Goal: Transaction & Acquisition: Purchase product/service

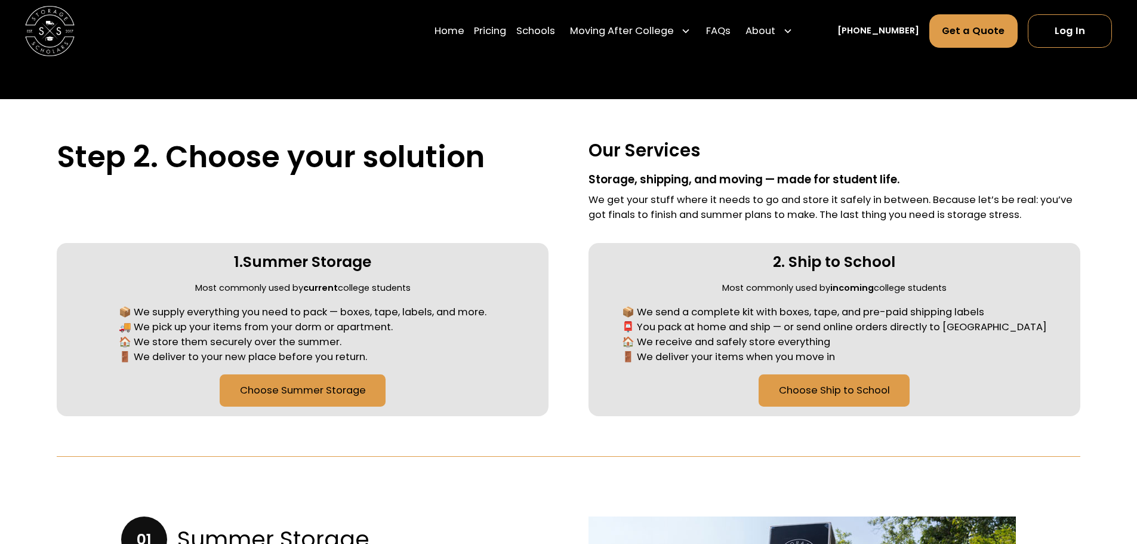
scroll to position [537, 0]
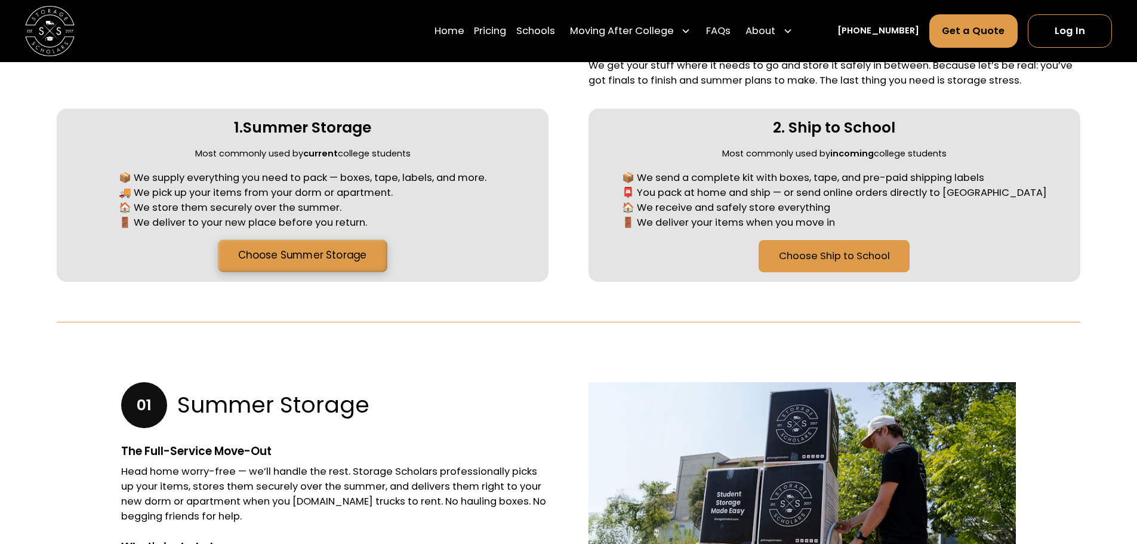
click at [359, 260] on link "Choose Summer Storage" at bounding box center [302, 256] width 169 height 32
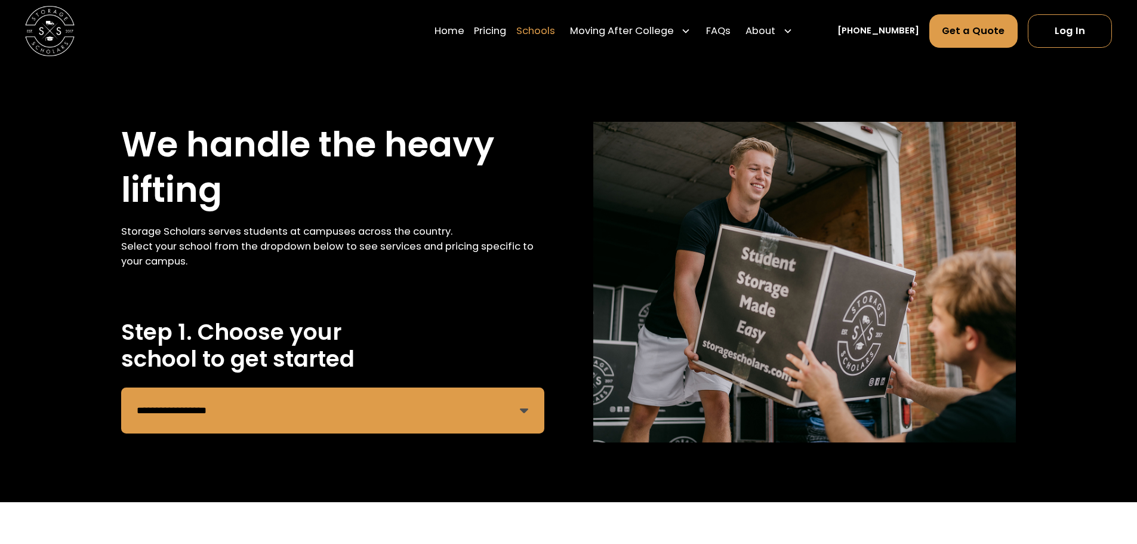
click at [555, 33] on link "Schools" at bounding box center [535, 31] width 39 height 35
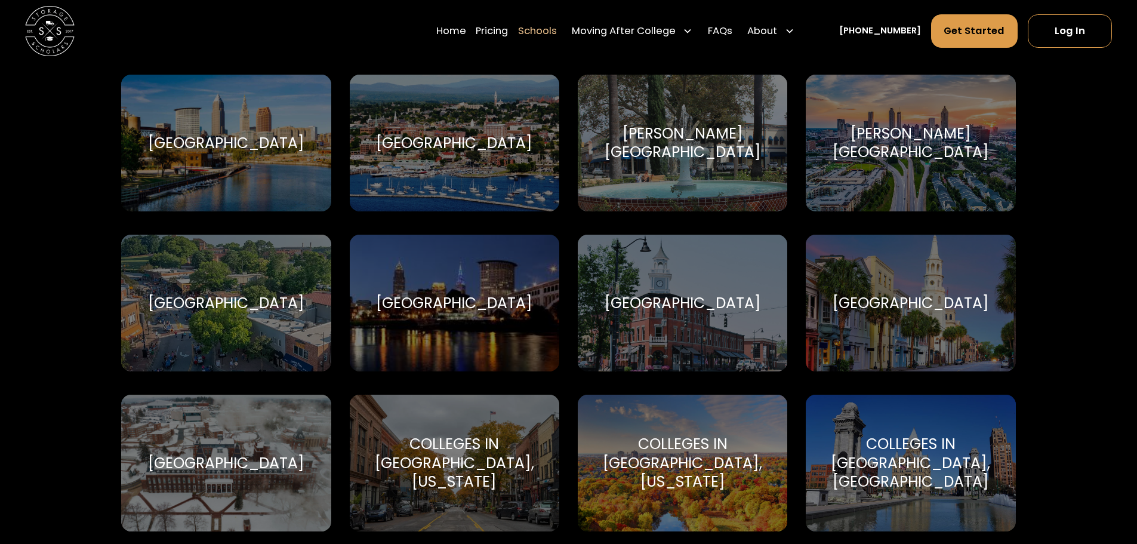
scroll to position [1194, 0]
click at [261, 304] on div "[GEOGRAPHIC_DATA]" at bounding box center [226, 303] width 156 height 18
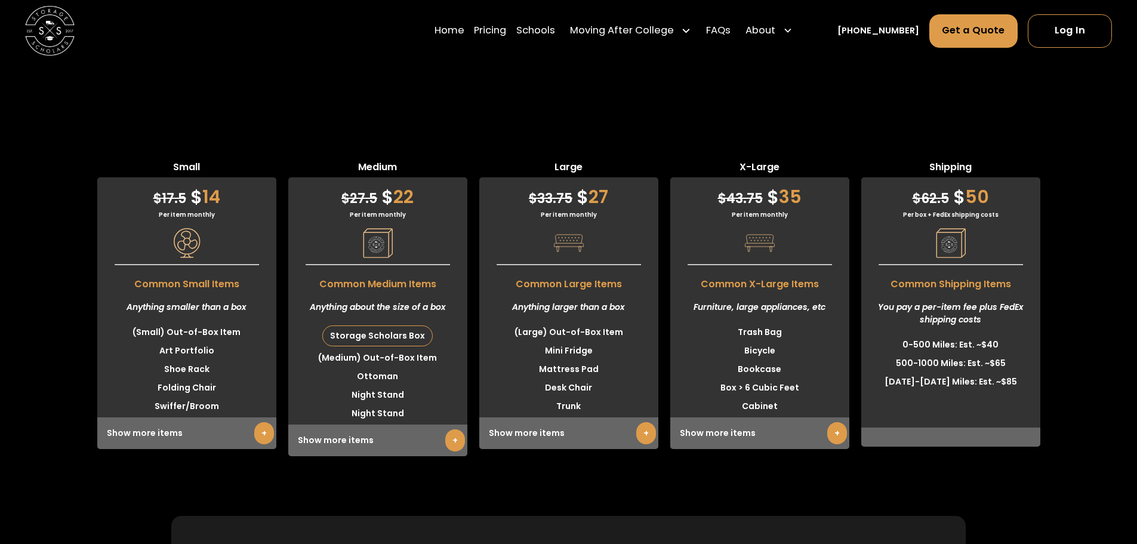
scroll to position [3043, 0]
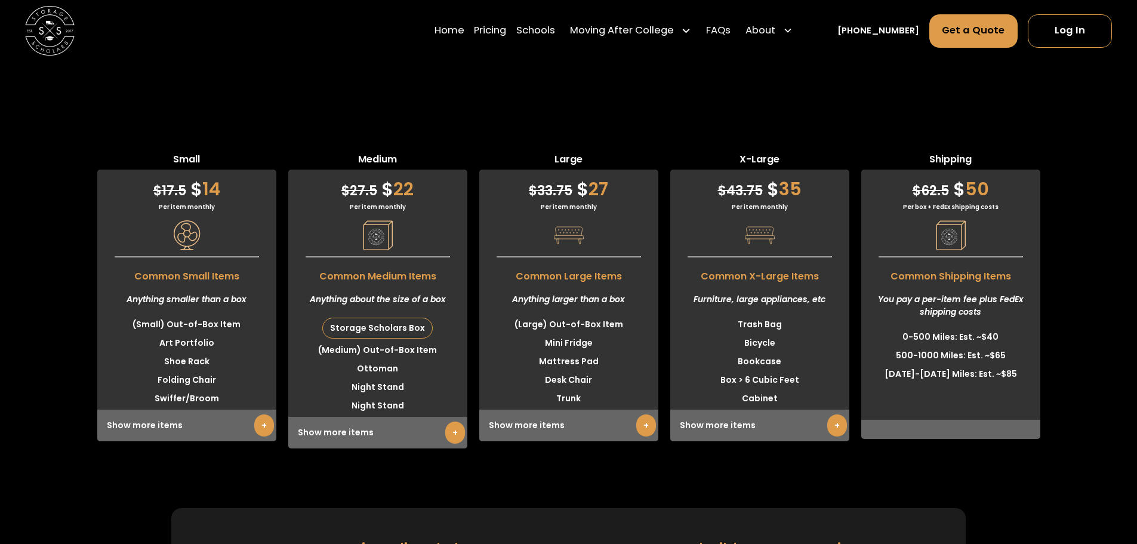
click at [664, 92] on div "Small $ 17.5 $ 14 Per item monthly Common Small Items Anything smaller than a b…" at bounding box center [568, 289] width 1137 height 395
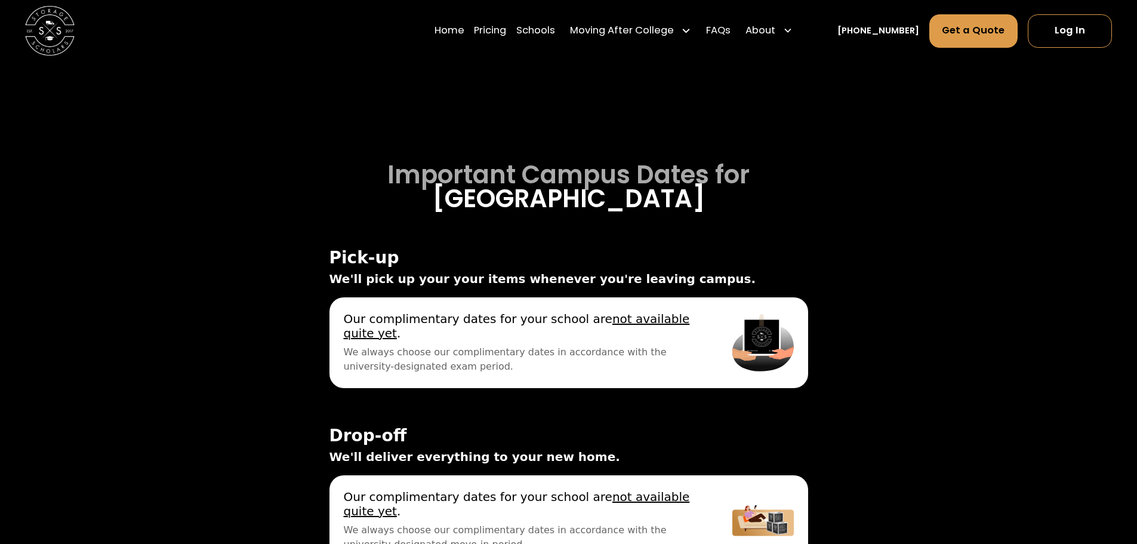
scroll to position [3760, 0]
